Goal: Information Seeking & Learning: Learn about a topic

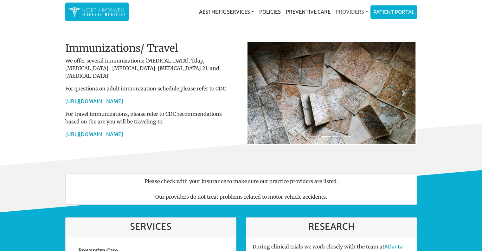
click at [362, 10] on link "Providers" at bounding box center [351, 11] width 37 height 13
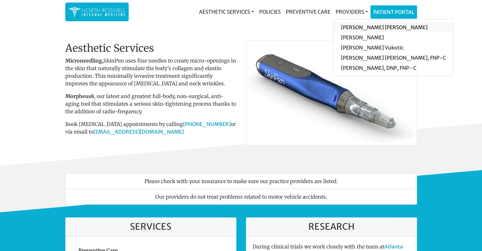
click at [361, 30] on link "[PERSON_NAME] [PERSON_NAME]" at bounding box center [393, 27] width 120 height 10
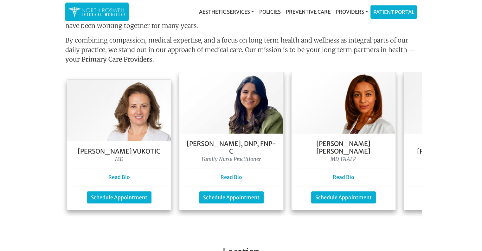
scroll to position [570, 0]
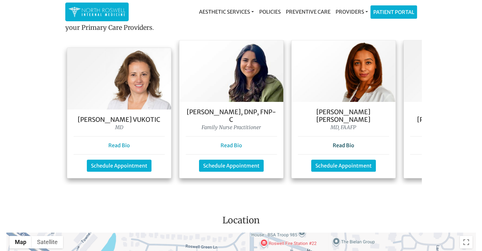
click at [342, 142] on link "Read Bio" at bounding box center [344, 145] width 22 height 6
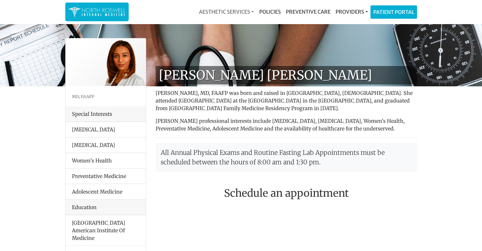
click at [248, 14] on link "Aesthetic Services" at bounding box center [226, 11] width 60 height 13
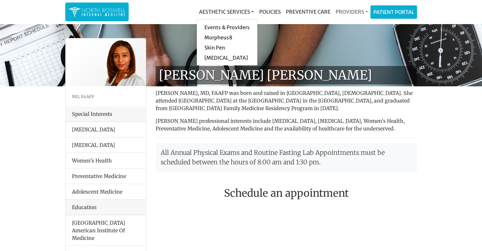
click at [364, 10] on link "Providers" at bounding box center [351, 11] width 37 height 13
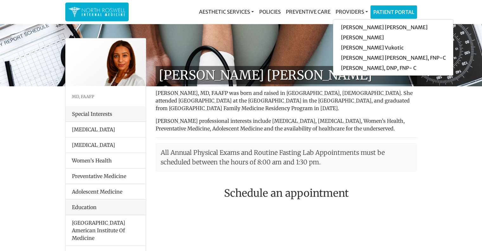
drag, startPoint x: 364, startPoint y: 10, endPoint x: 286, endPoint y: 26, distance: 79.2
